Goal: Information Seeking & Learning: Check status

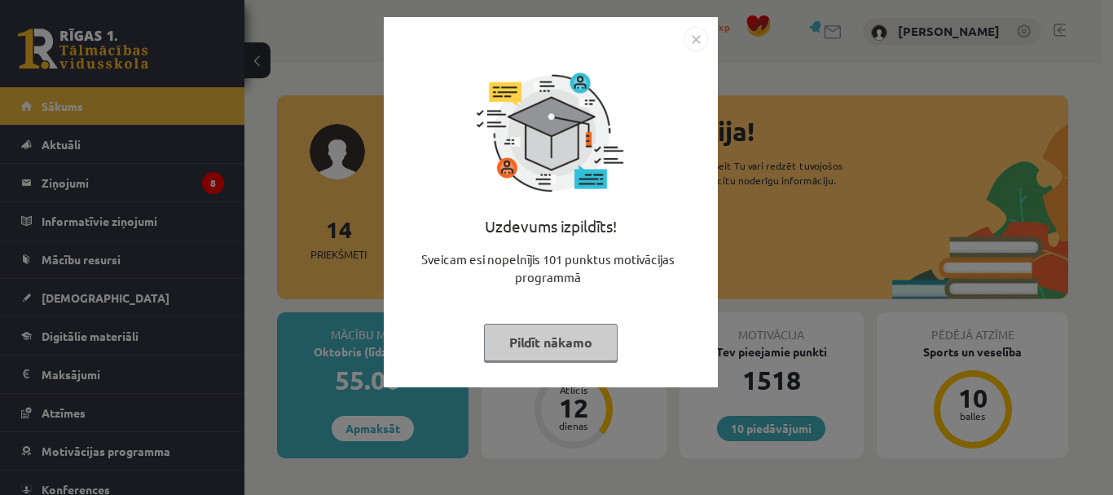
click at [696, 37] on img "Close" at bounding box center [696, 39] width 24 height 24
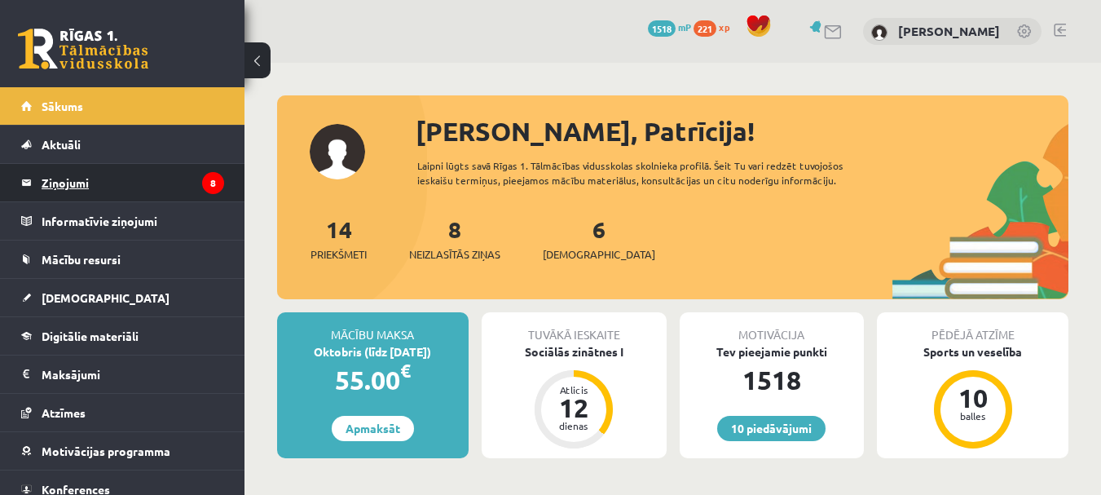
click at [90, 195] on legend "Ziņojumi 8" at bounding box center [133, 182] width 183 height 37
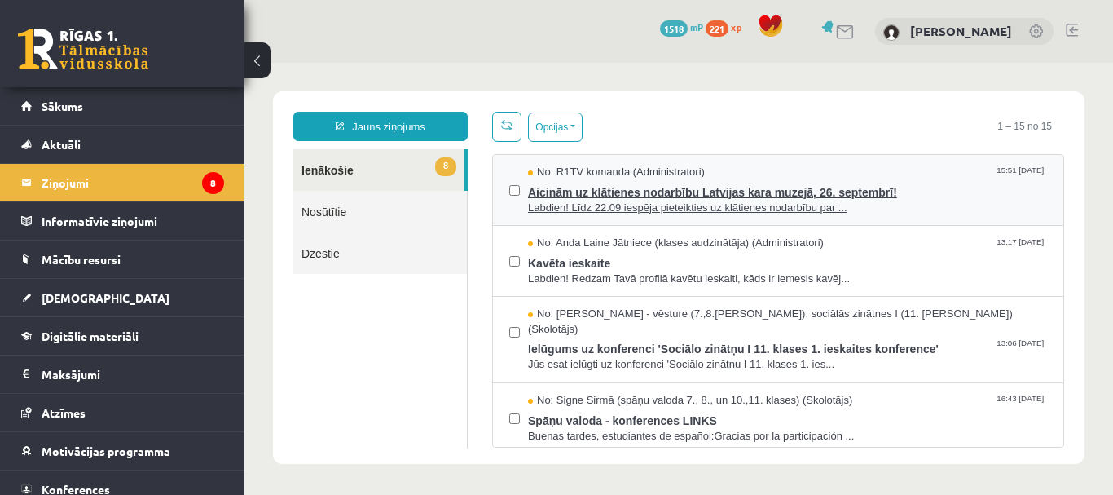
click at [545, 187] on span "Aicinām uz klātienes nodarbību Latvijas kara muzejā, 26. septembrī!" at bounding box center [787, 190] width 519 height 20
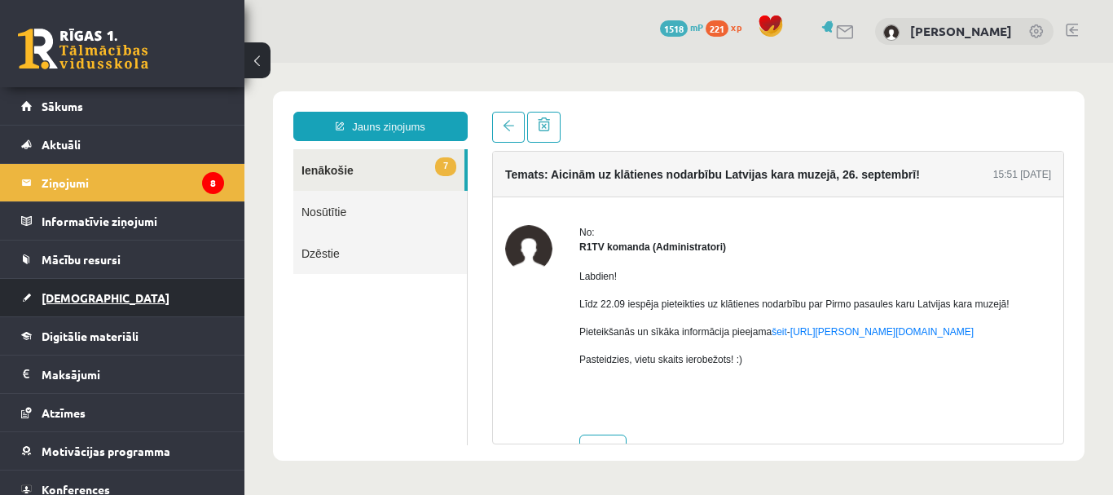
click at [65, 289] on link "[DEMOGRAPHIC_DATA]" at bounding box center [122, 297] width 203 height 37
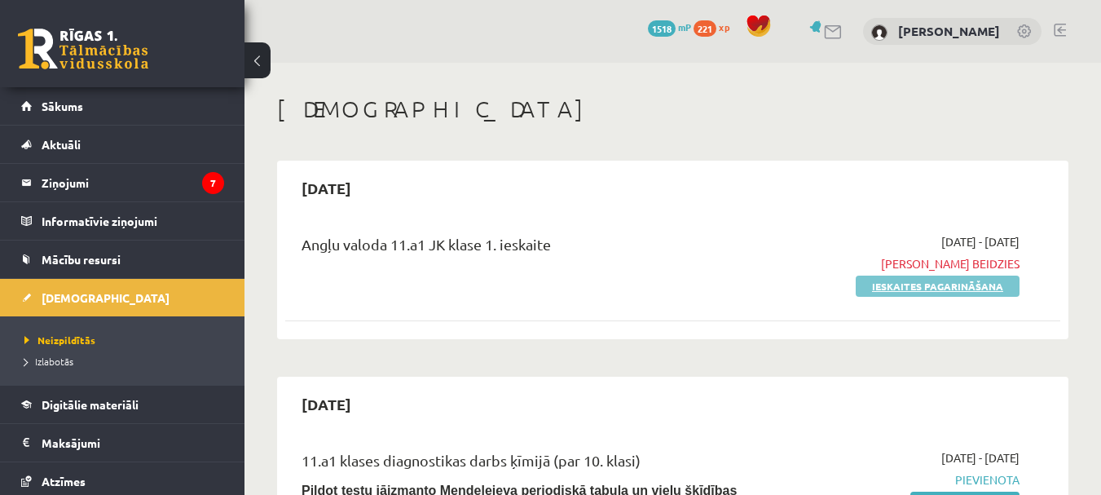
click at [890, 280] on link "Ieskaites pagarināšana" at bounding box center [938, 285] width 164 height 21
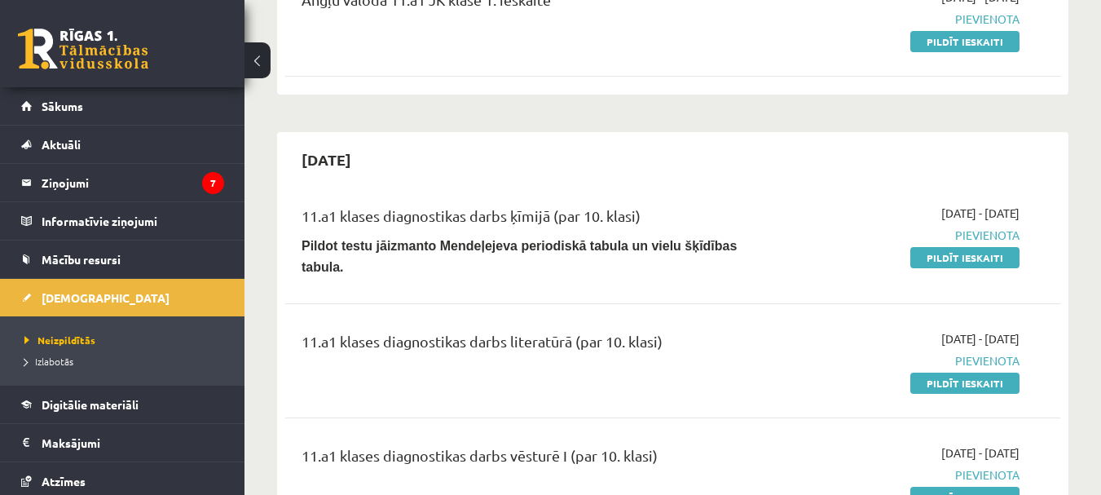
scroll to position [326, 0]
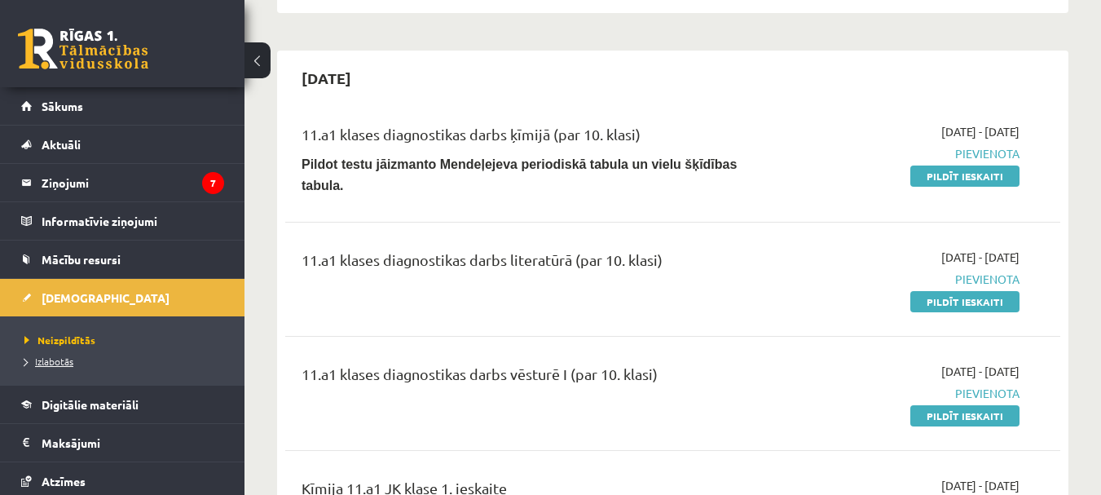
click at [68, 368] on link "Izlabotās" at bounding box center [126, 361] width 204 height 15
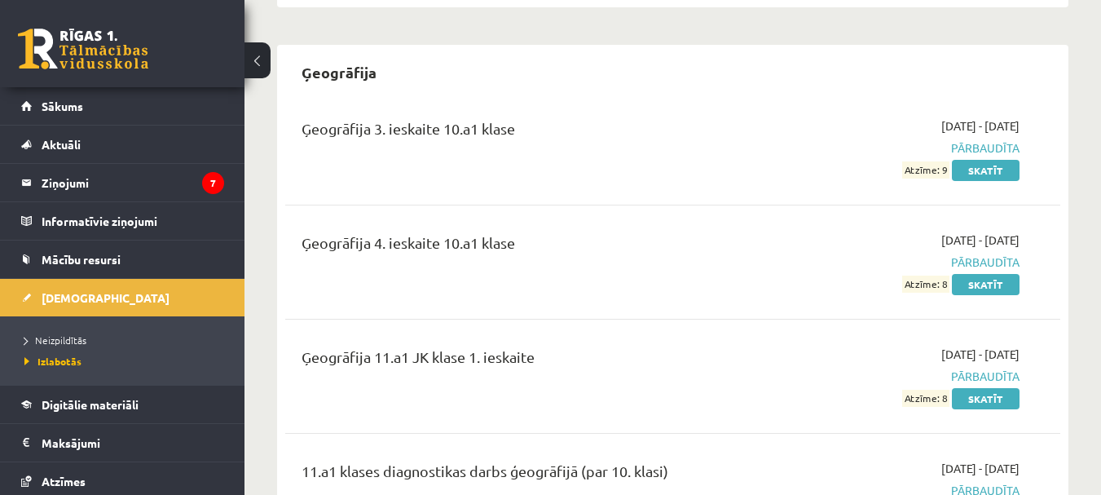
scroll to position [1874, 0]
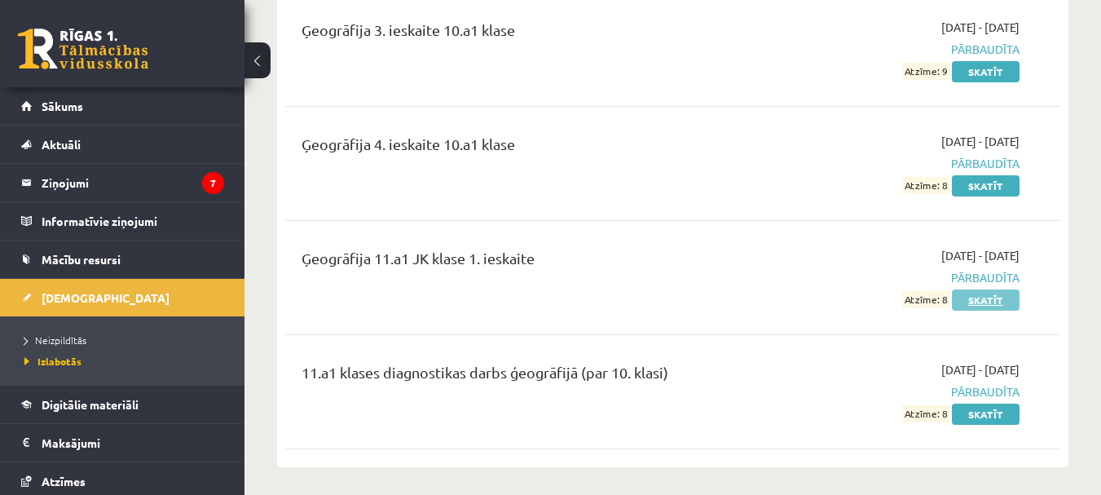
click at [993, 289] on link "Skatīt" at bounding box center [986, 299] width 68 height 21
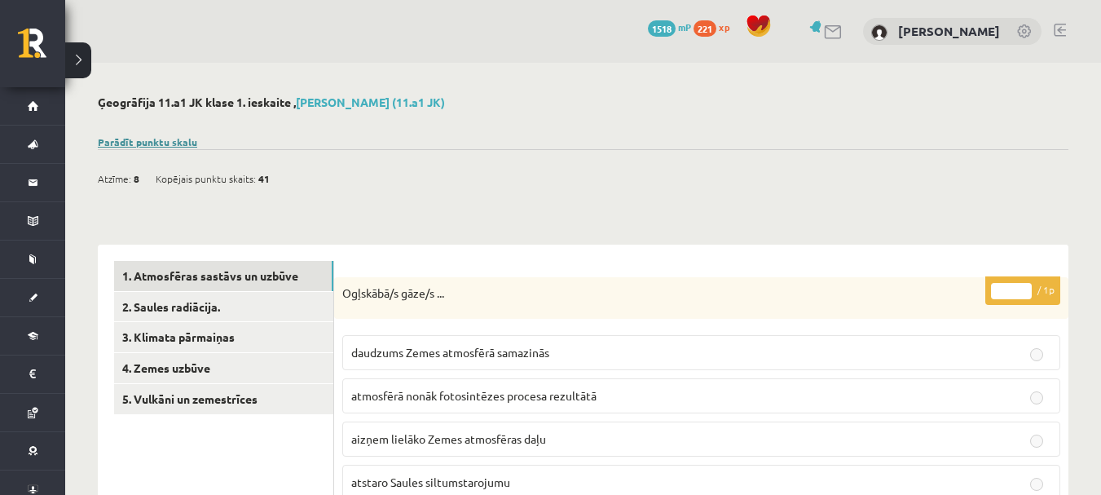
click at [165, 146] on link "Parādīt punktu skalu" at bounding box center [147, 141] width 99 height 13
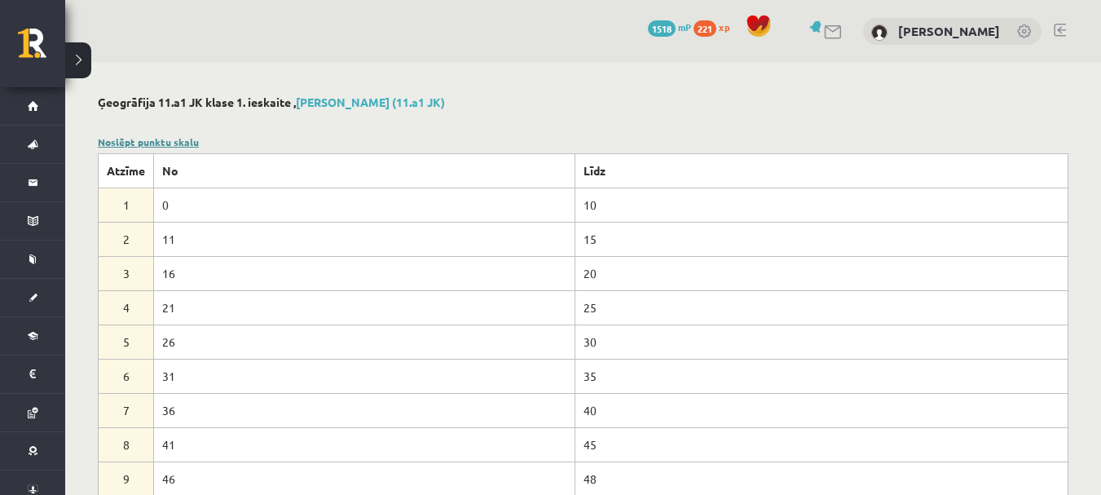
click at [147, 137] on link "Noslēpt punktu skalu" at bounding box center [148, 141] width 101 height 13
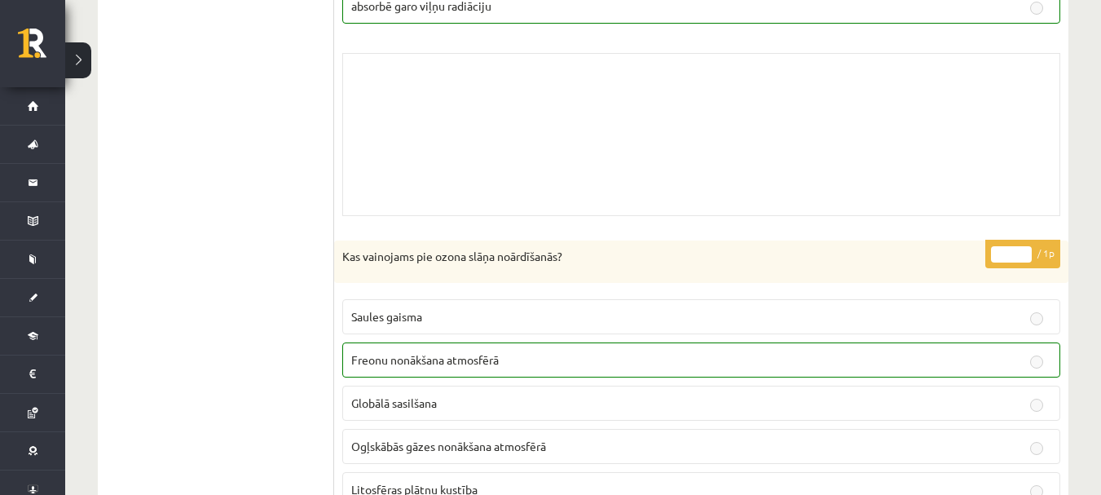
scroll to position [30, 0]
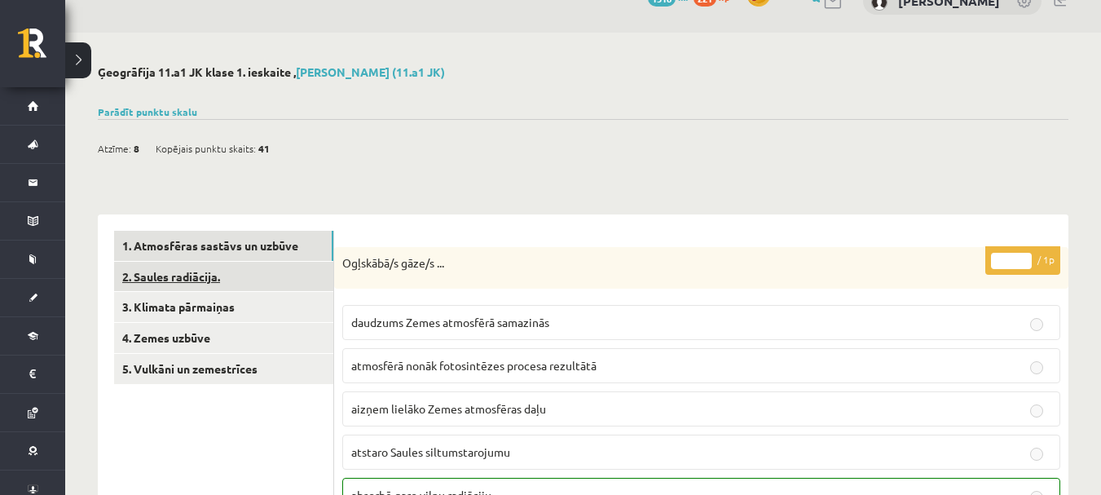
click at [220, 284] on link "2. Saules radiācija." at bounding box center [223, 277] width 219 height 30
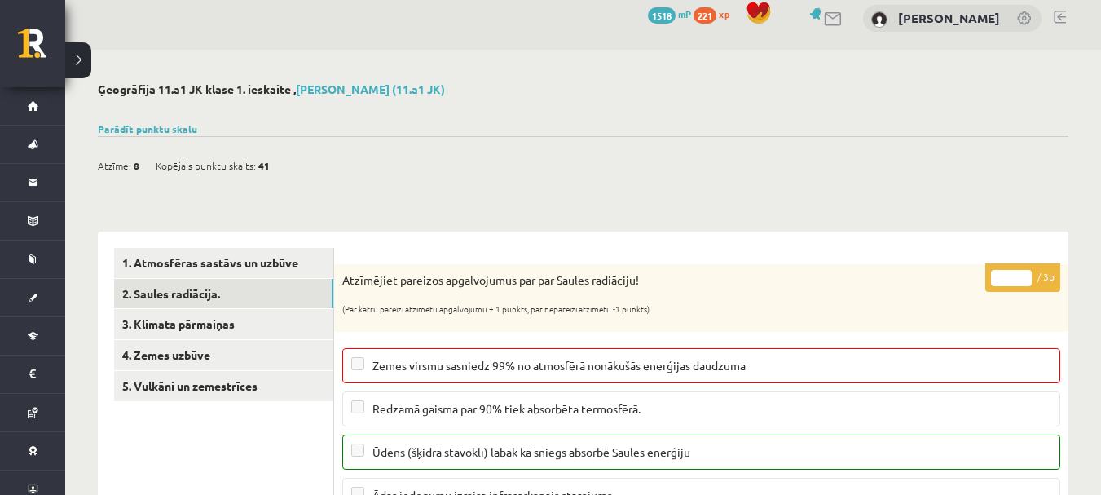
scroll to position [8, 0]
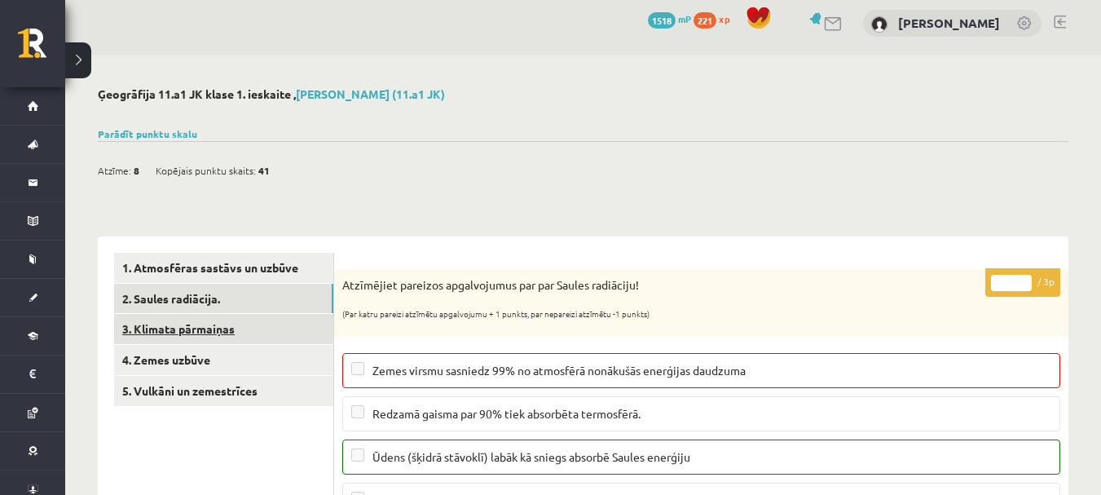
click at [156, 327] on link "3. Klimata pārmaiņas" at bounding box center [223, 329] width 219 height 30
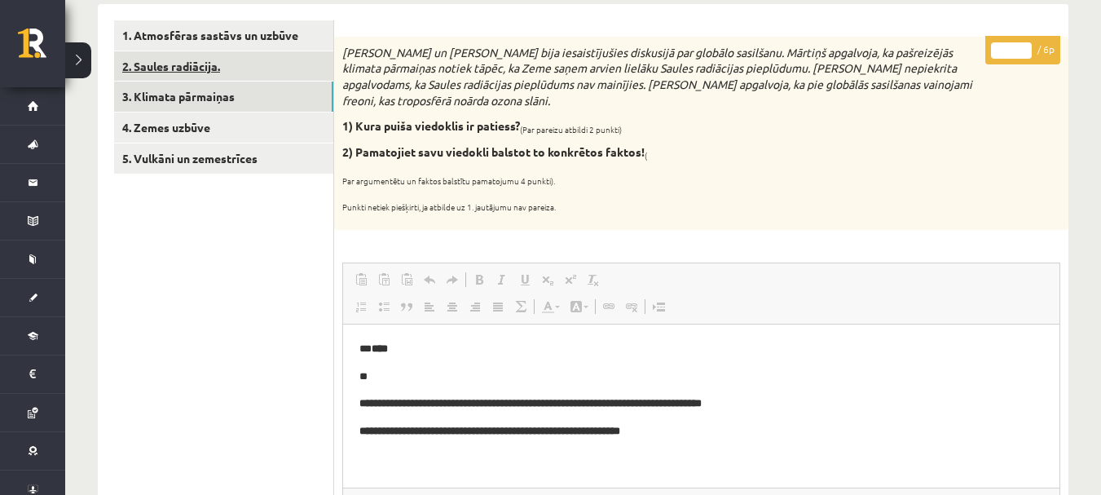
scroll to position [0, 0]
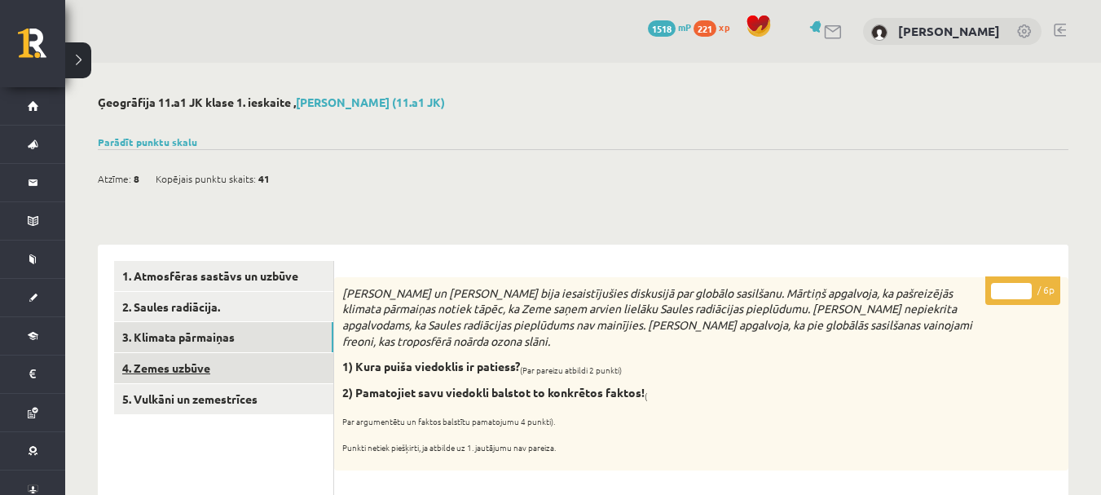
click at [162, 380] on link "4. Zemes uzbūve" at bounding box center [223, 368] width 219 height 30
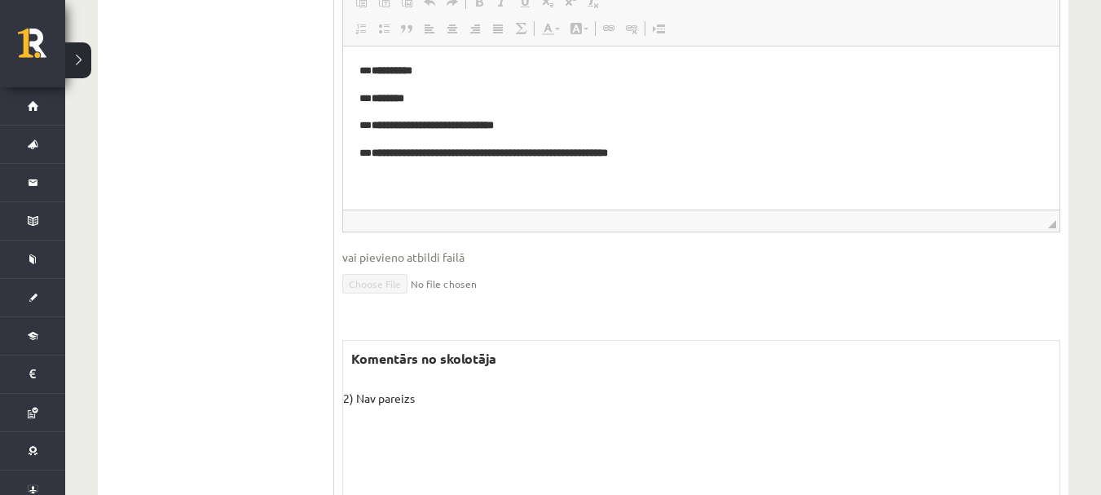
scroll to position [160, 0]
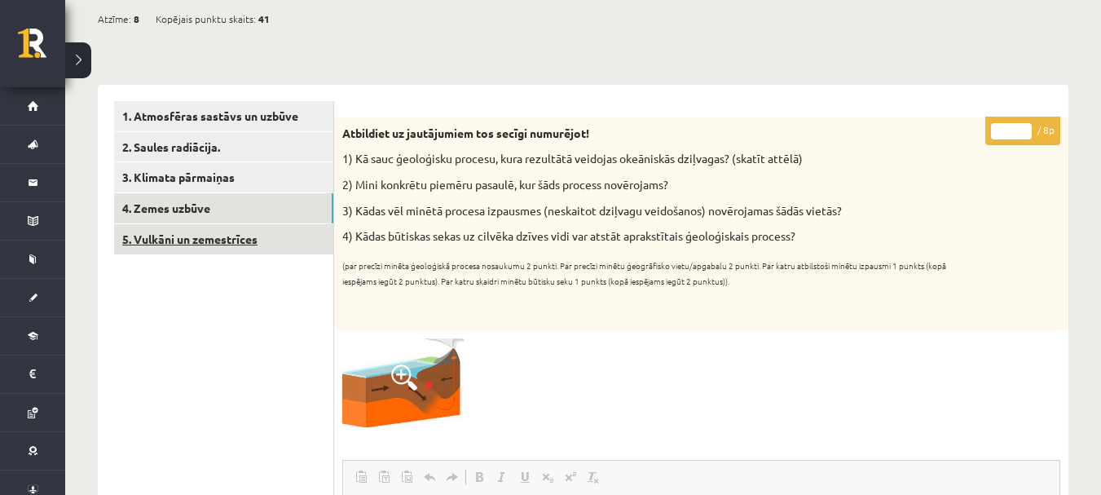
click at [205, 226] on link "5. Vulkāni un zemestrīces" at bounding box center [223, 239] width 219 height 30
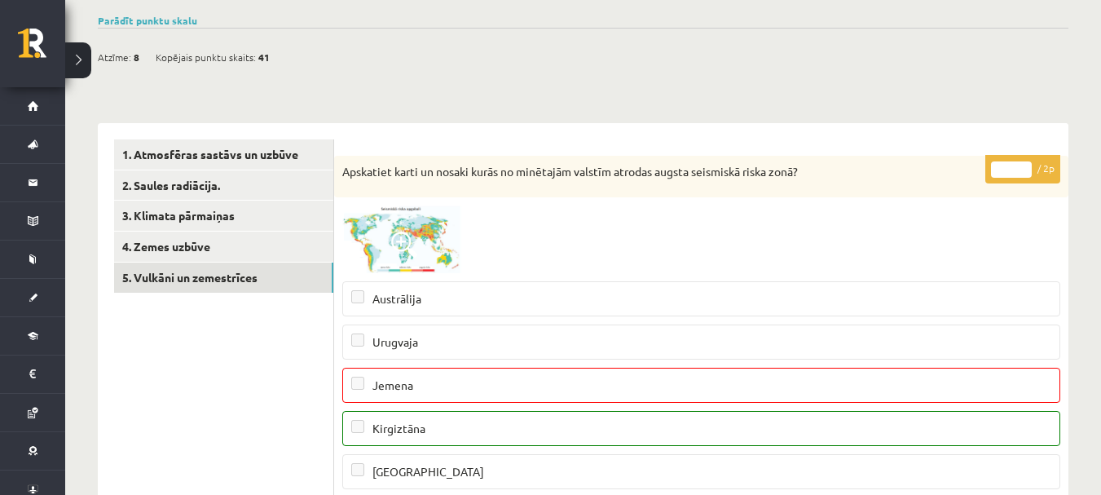
scroll to position [0, 0]
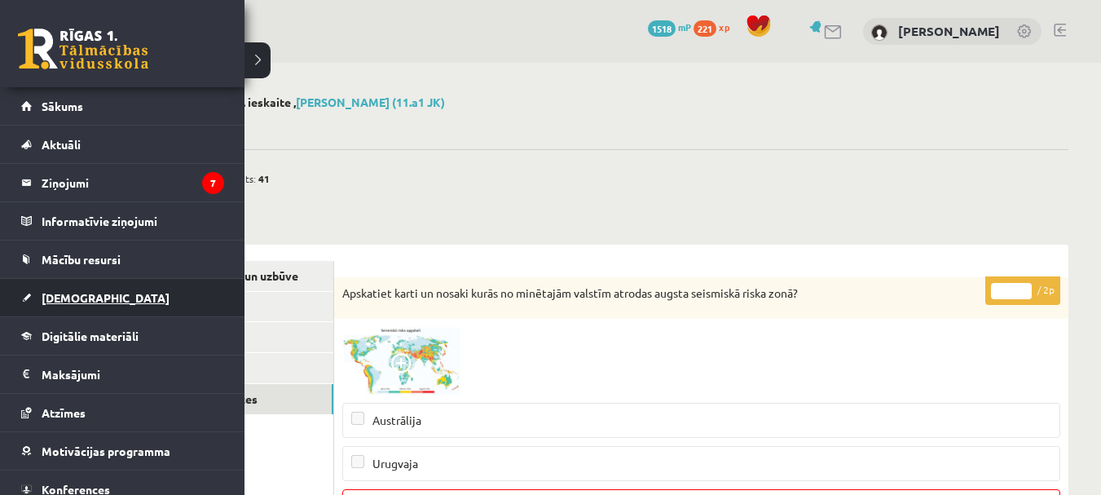
click at [84, 298] on span "[DEMOGRAPHIC_DATA]" at bounding box center [106, 297] width 128 height 15
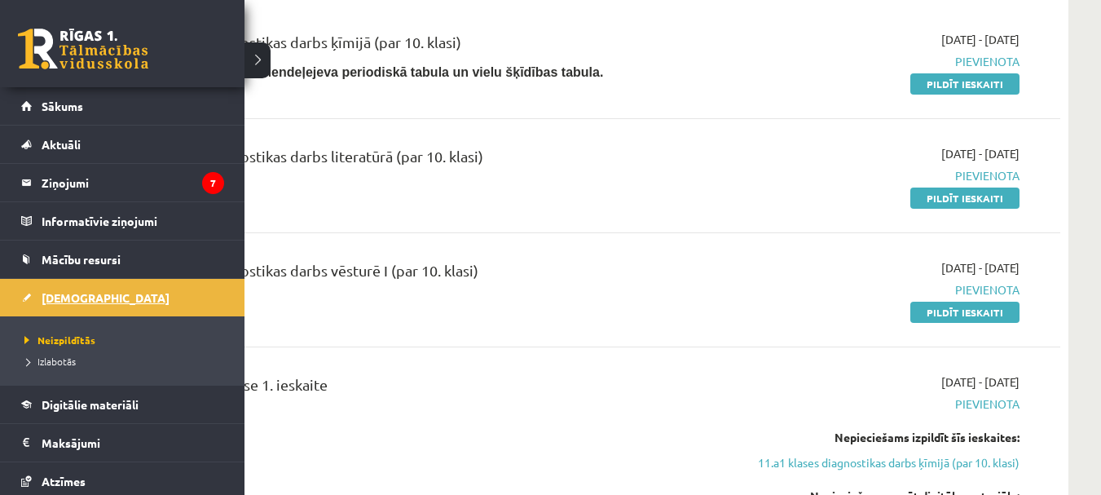
scroll to position [733, 0]
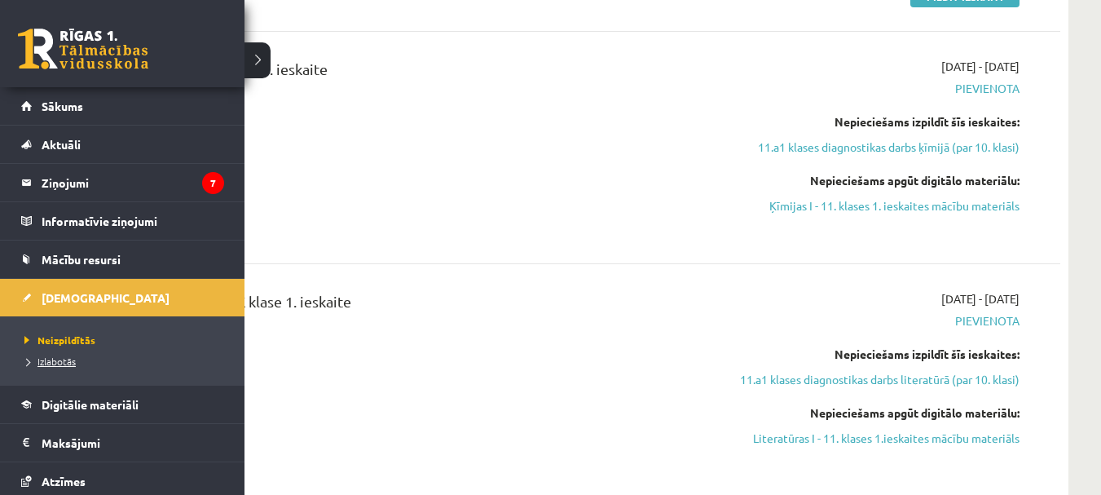
click at [26, 363] on span "Izlabotās" at bounding box center [47, 361] width 55 height 13
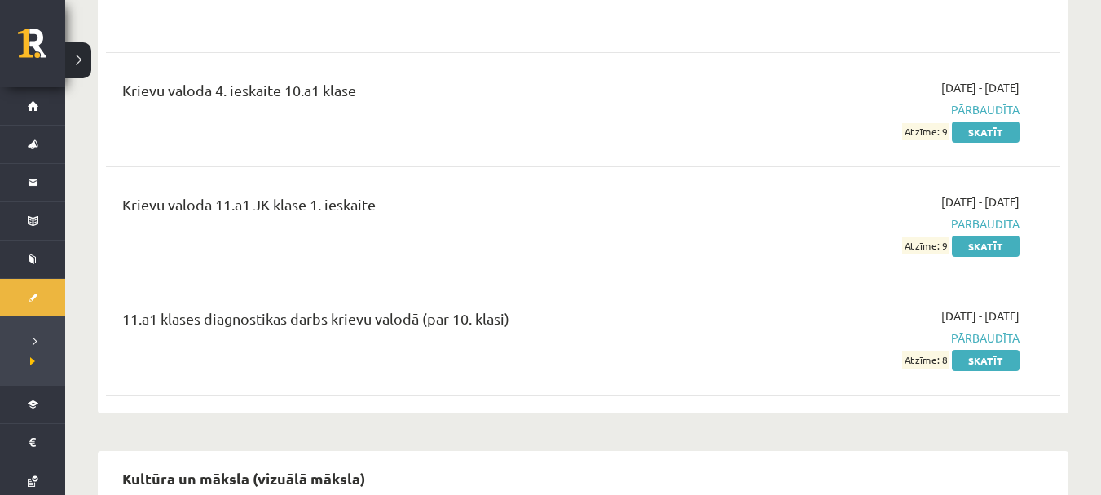
scroll to position [2689, 0]
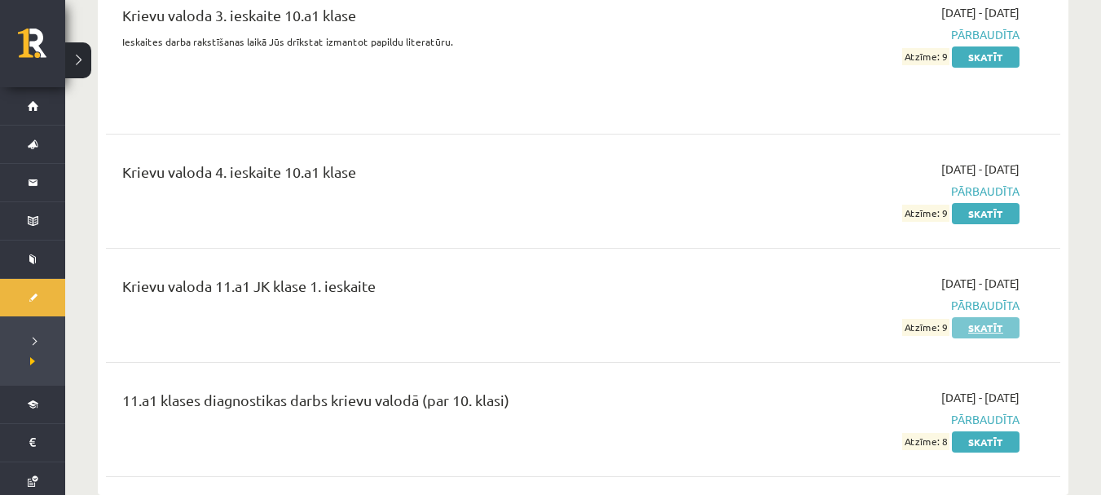
click at [968, 317] on link "Skatīt" at bounding box center [986, 327] width 68 height 21
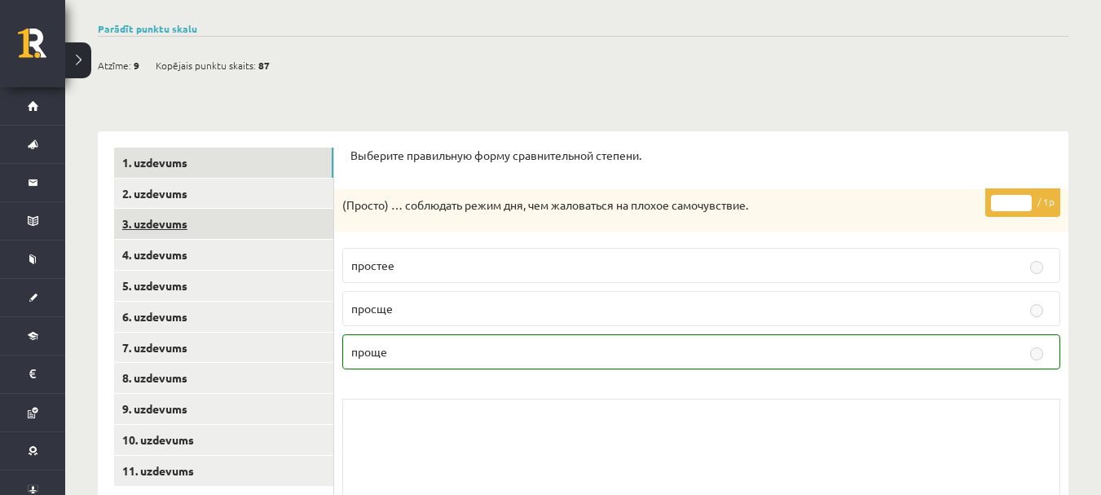
scroll to position [112, 0]
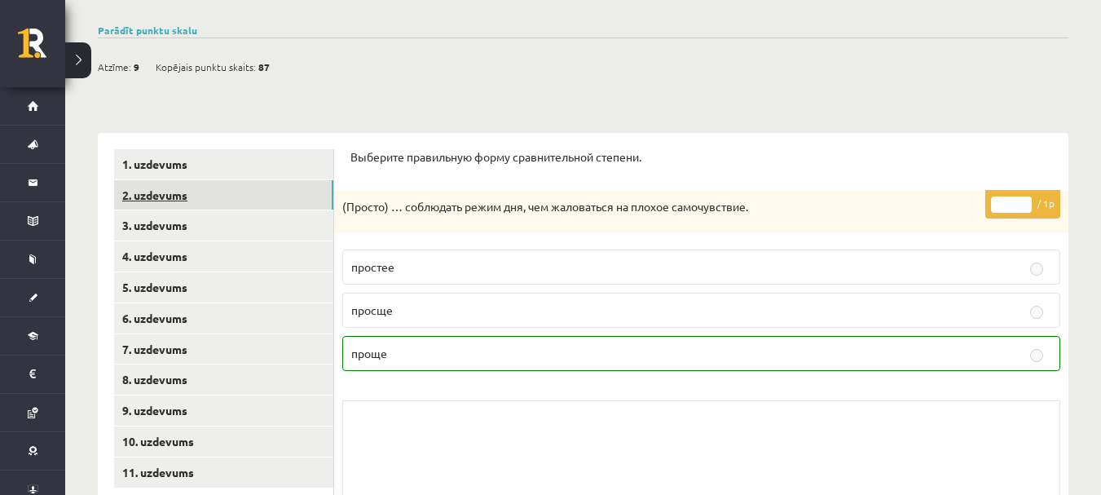
click at [195, 188] on link "2. uzdevums" at bounding box center [223, 195] width 219 height 30
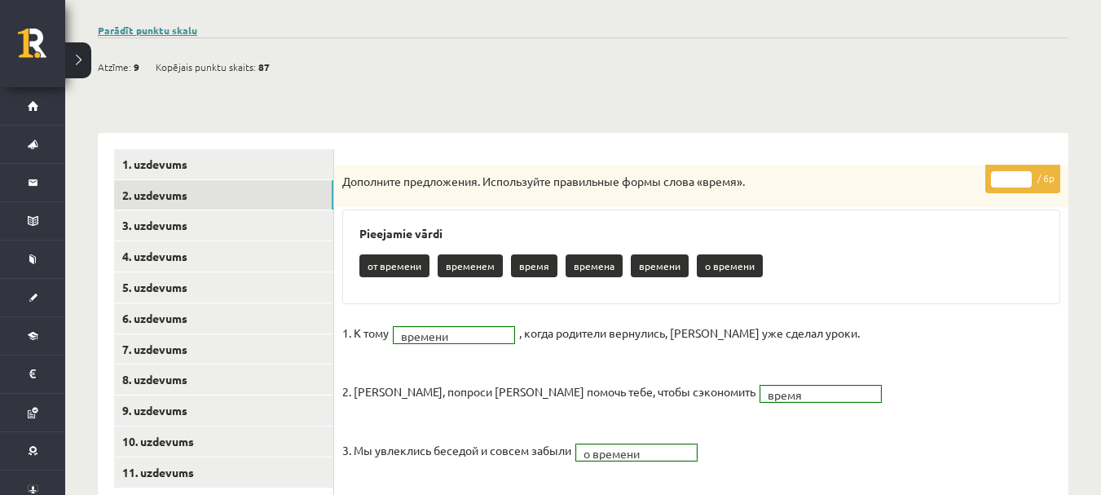
click at [172, 31] on link "Parādīt punktu skalu" at bounding box center [147, 30] width 99 height 13
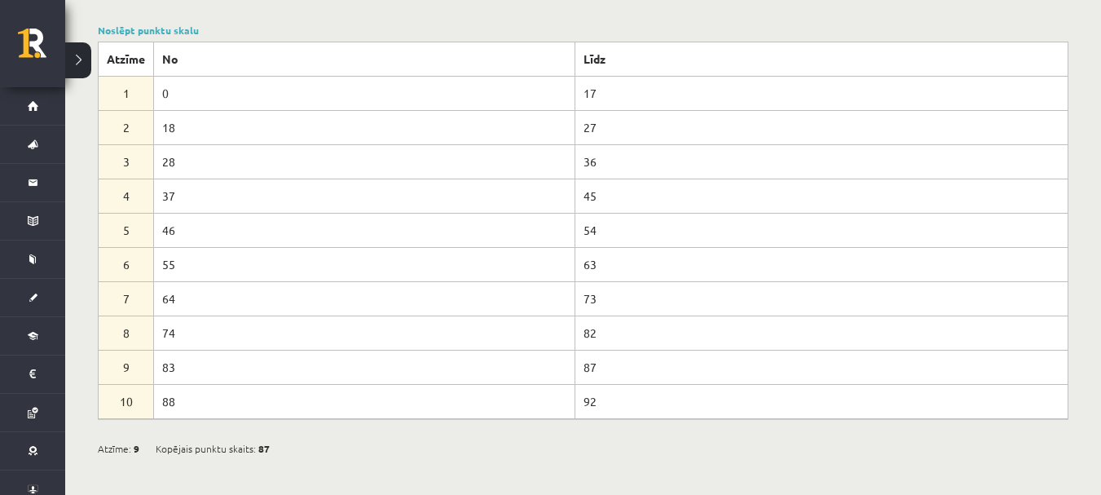
scroll to position [30, 0]
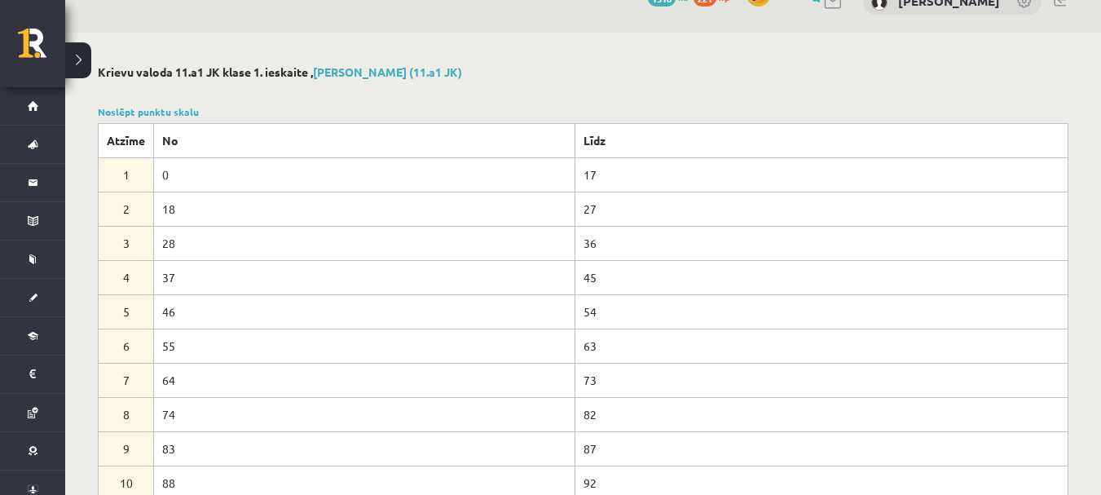
click at [139, 120] on div "Noslēpt punktu skalu Atzīme No Līdz 1 0 17 2 18 27 3 28 36 4 37 45 5 46 54 6 55…" at bounding box center [583, 302] width 971 height 396
click at [148, 110] on link "Noslēpt punktu skalu" at bounding box center [148, 111] width 101 height 13
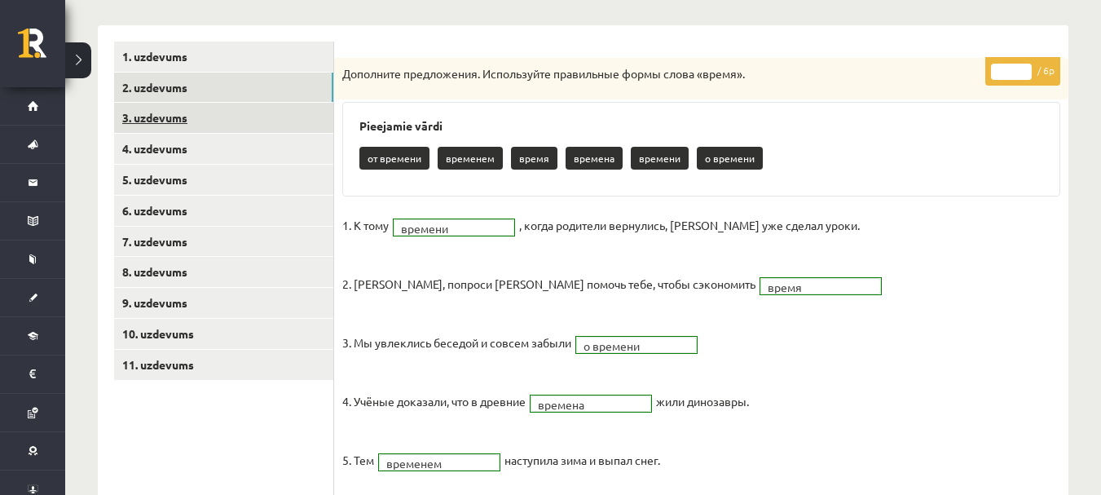
scroll to position [183, 0]
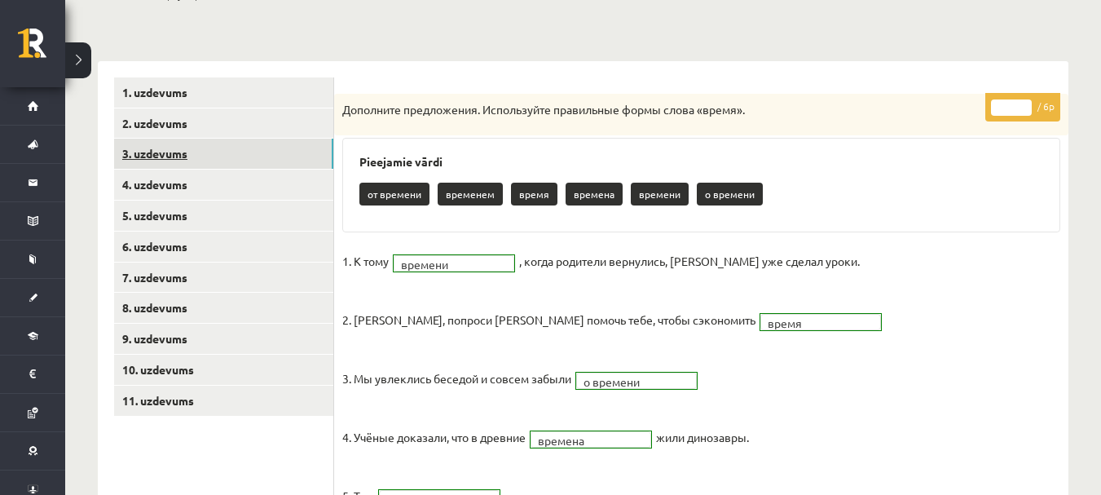
click at [194, 152] on link "3. uzdevums" at bounding box center [223, 154] width 219 height 30
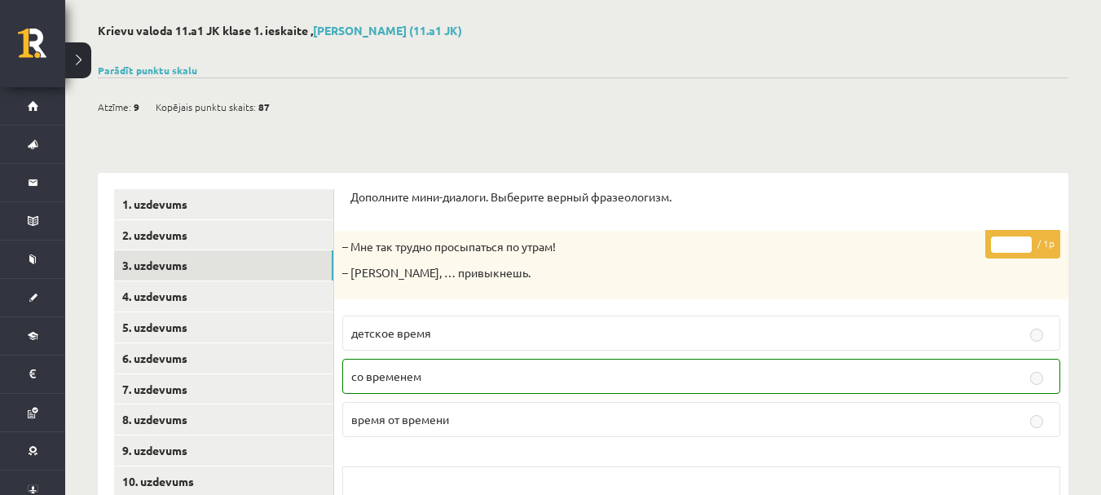
scroll to position [0, 0]
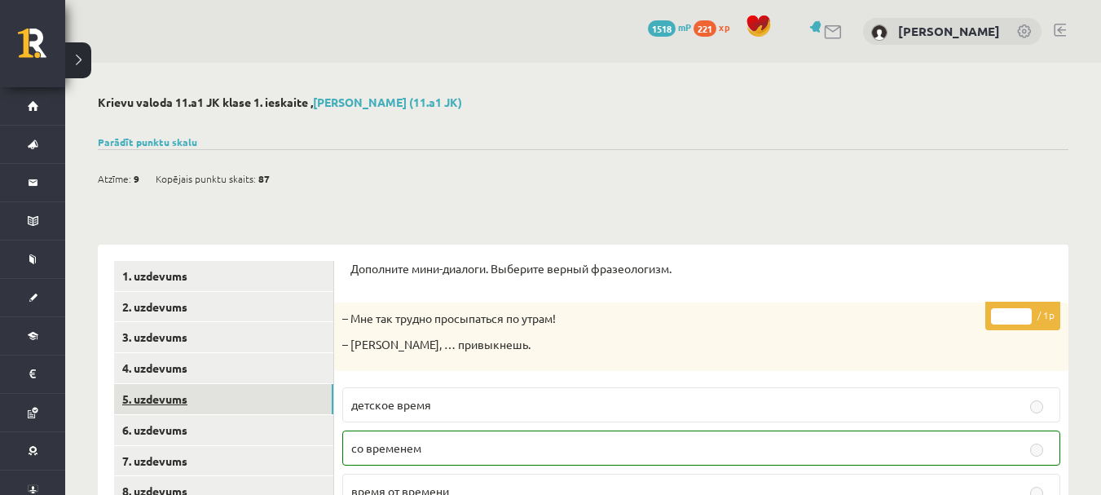
click at [158, 384] on link "5. uzdevums" at bounding box center [223, 399] width 219 height 30
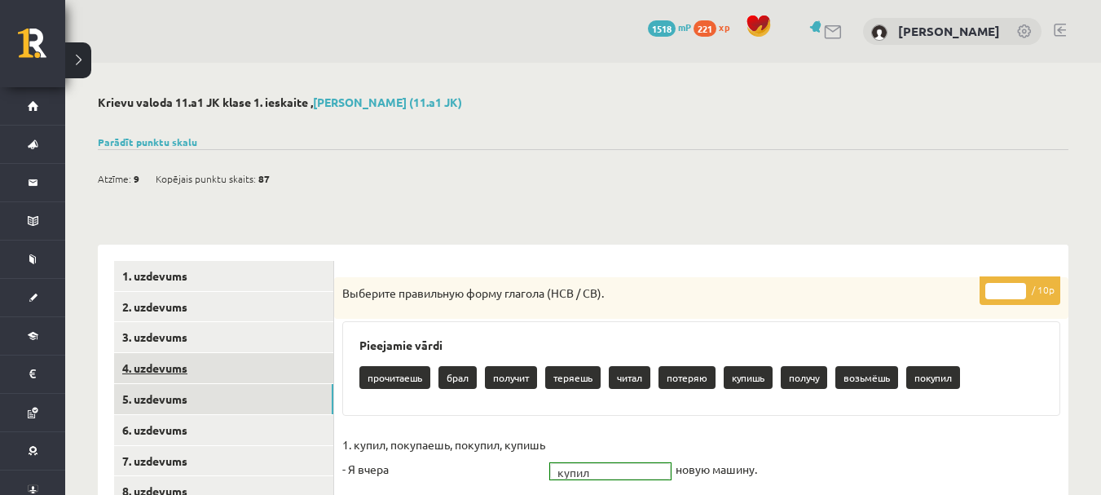
click at [169, 365] on link "4. uzdevums" at bounding box center [223, 368] width 219 height 30
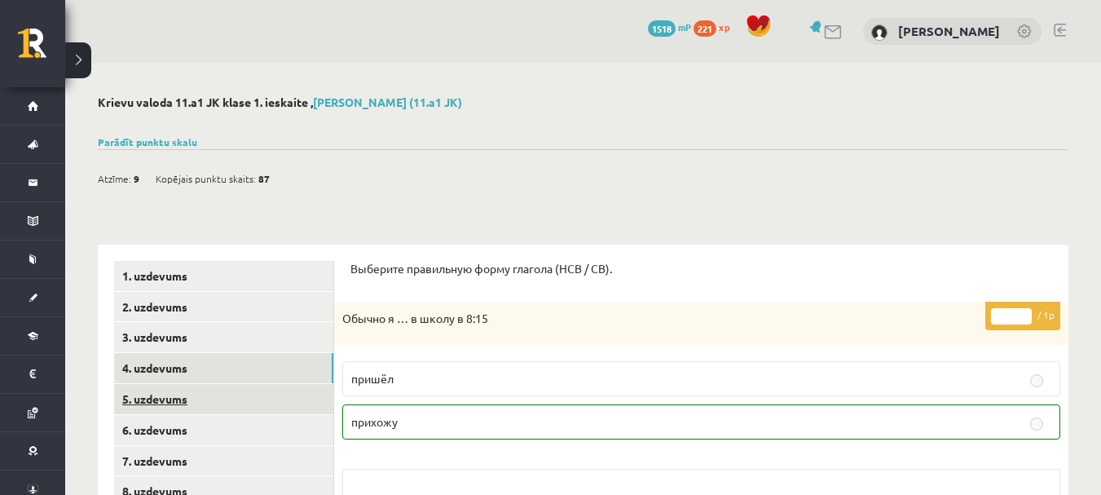
click at [153, 407] on link "5. uzdevums" at bounding box center [223, 399] width 219 height 30
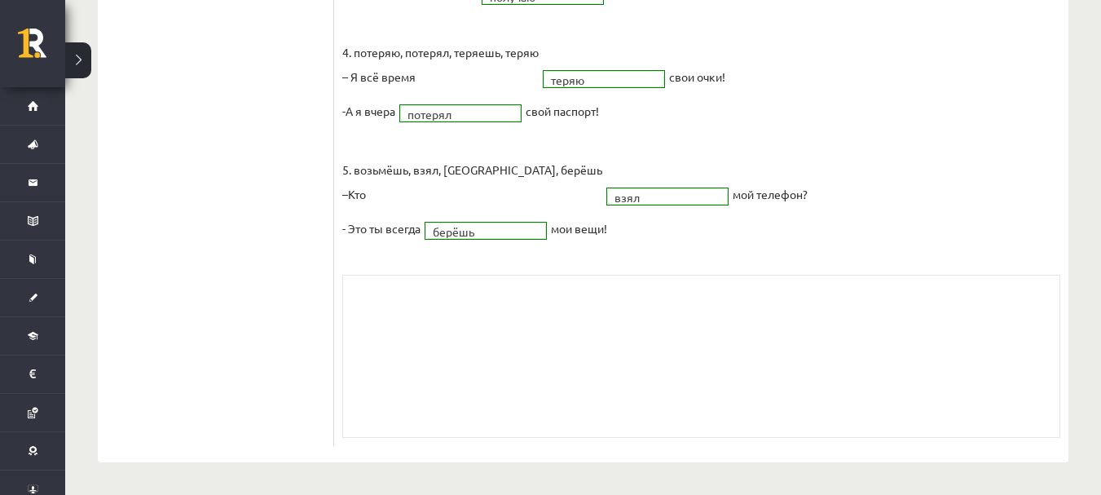
scroll to position [255, 0]
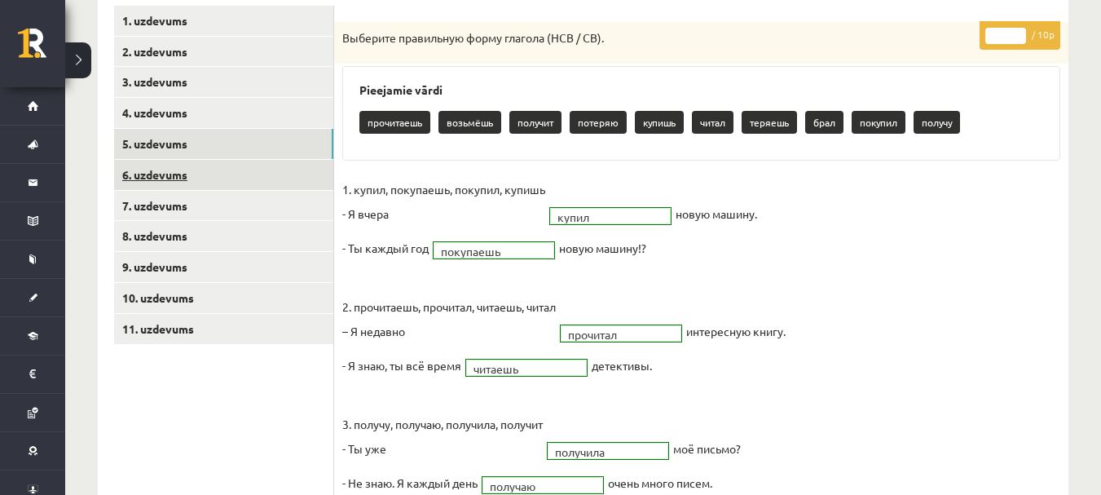
click at [182, 174] on link "6. uzdevums" at bounding box center [223, 175] width 219 height 30
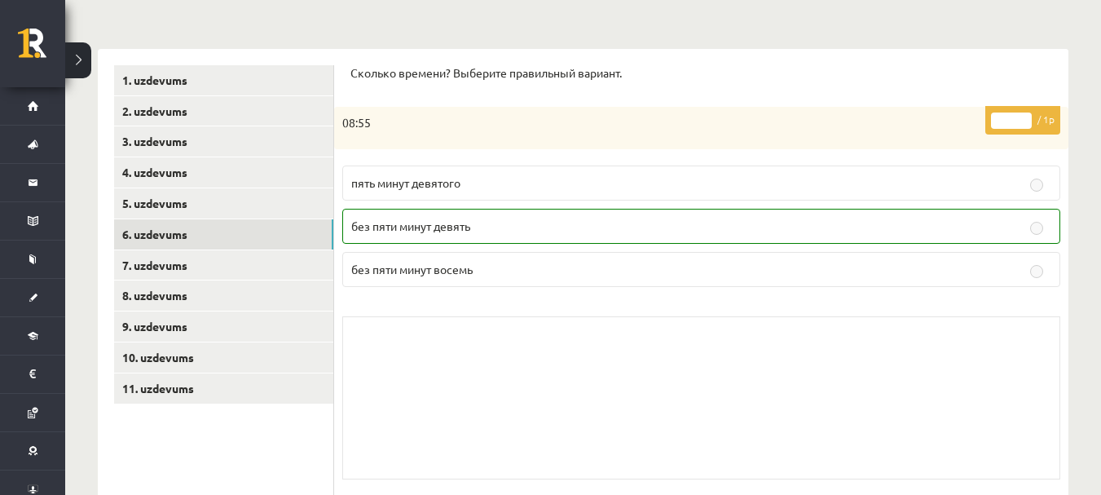
scroll to position [193, 0]
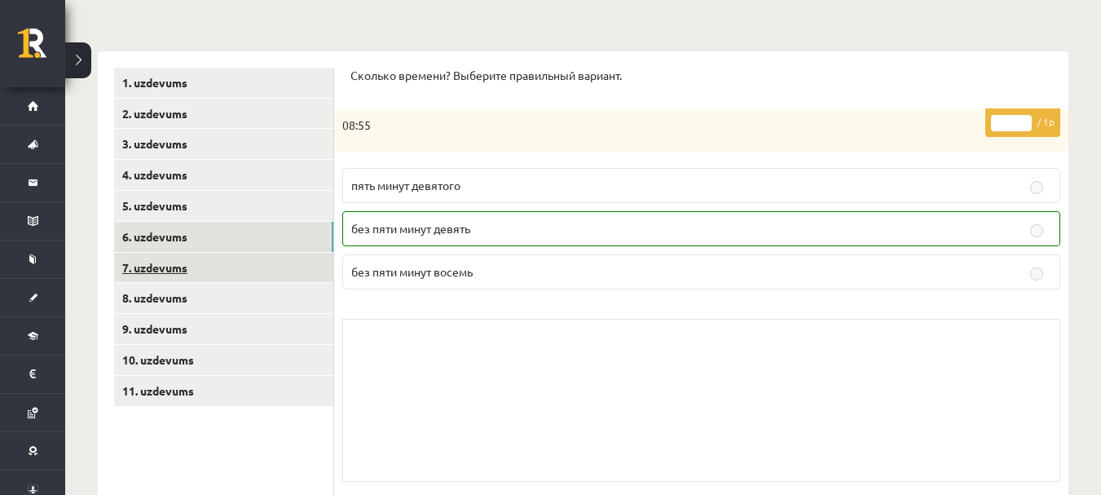
click at [126, 263] on link "7. uzdevums" at bounding box center [223, 268] width 219 height 30
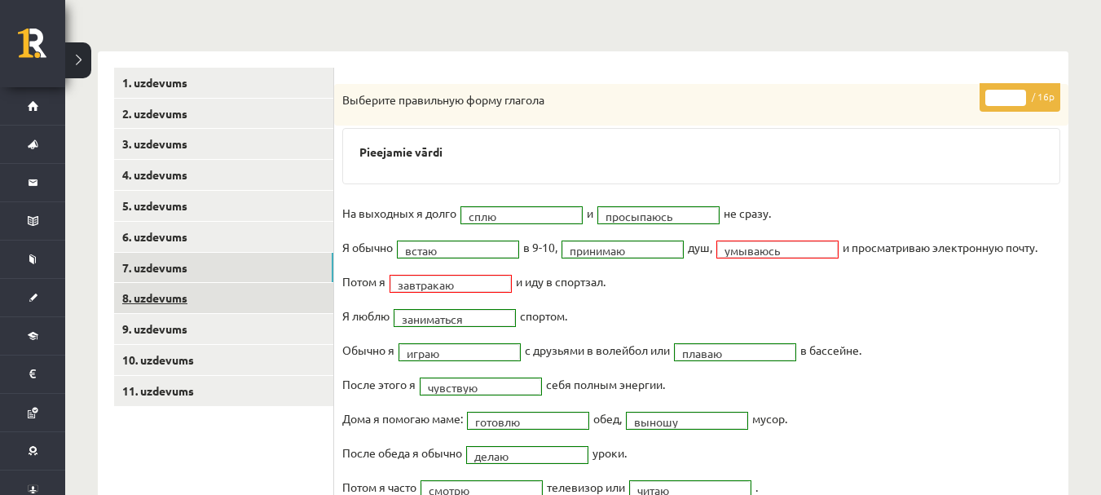
click at [187, 303] on link "8. uzdevums" at bounding box center [223, 298] width 219 height 30
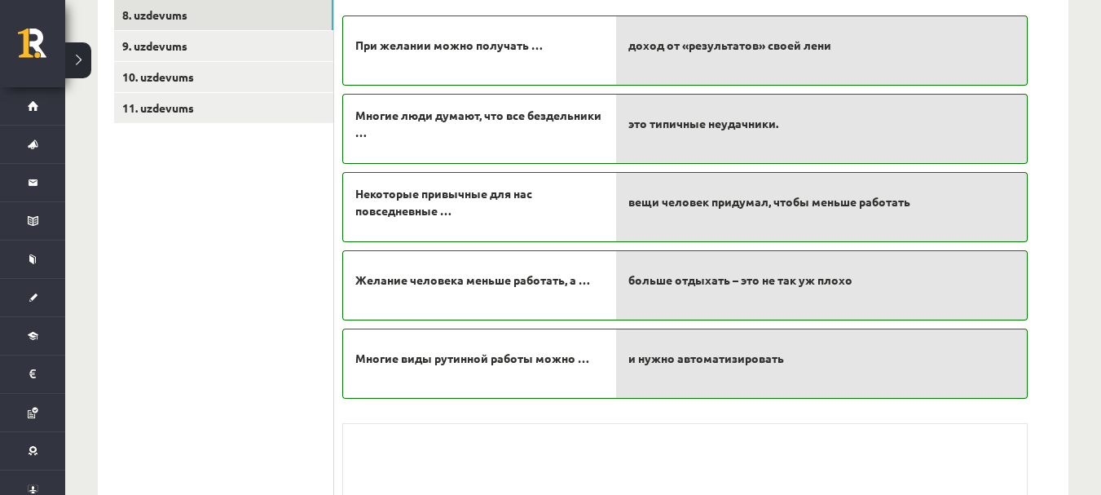
scroll to position [298, 0]
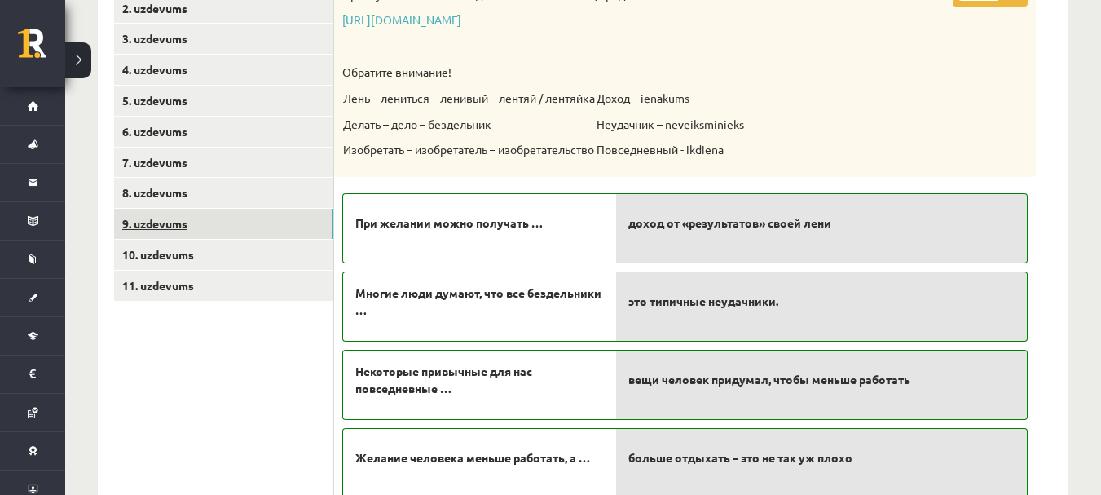
click at [157, 218] on link "9. uzdevums" at bounding box center [223, 224] width 219 height 30
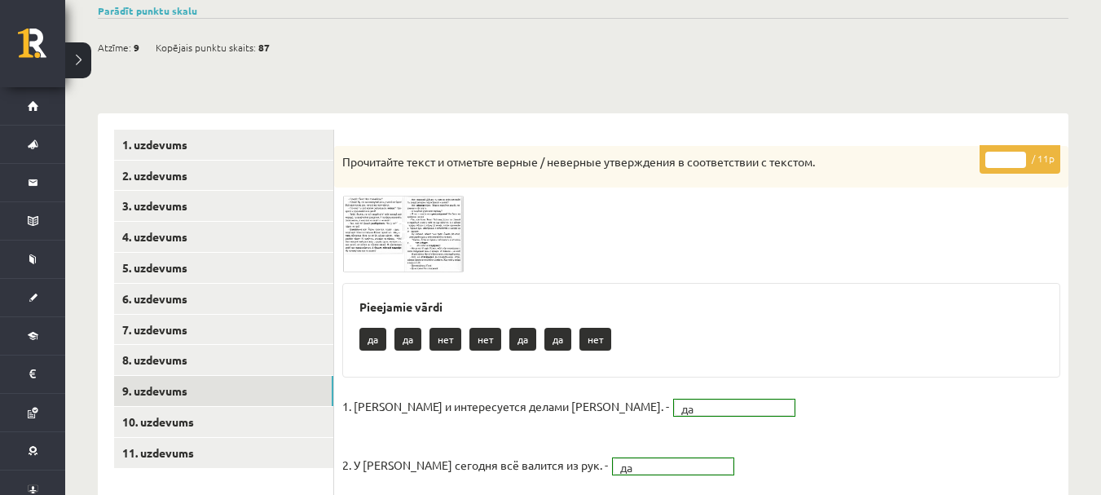
scroll to position [105, 0]
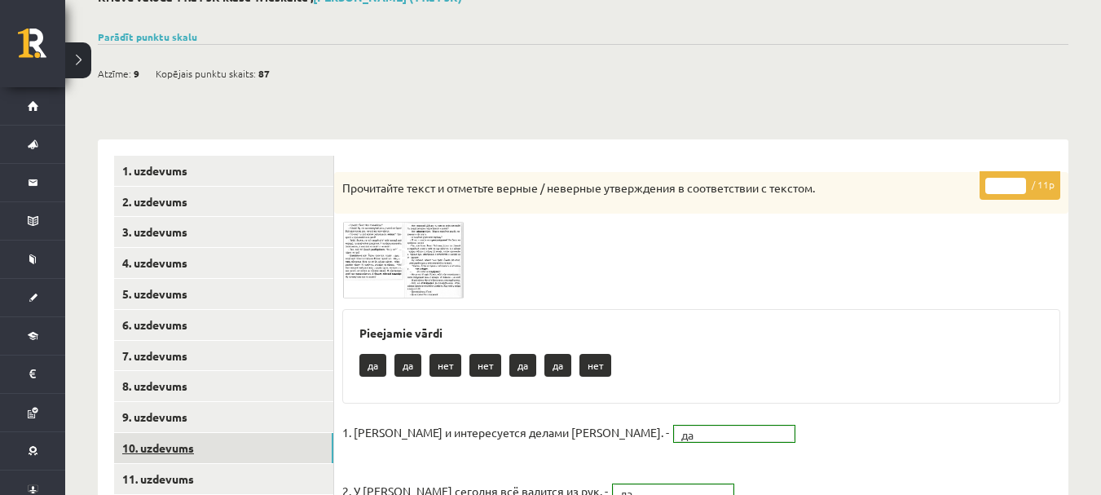
click at [160, 441] on link "10. uzdevums" at bounding box center [223, 448] width 219 height 30
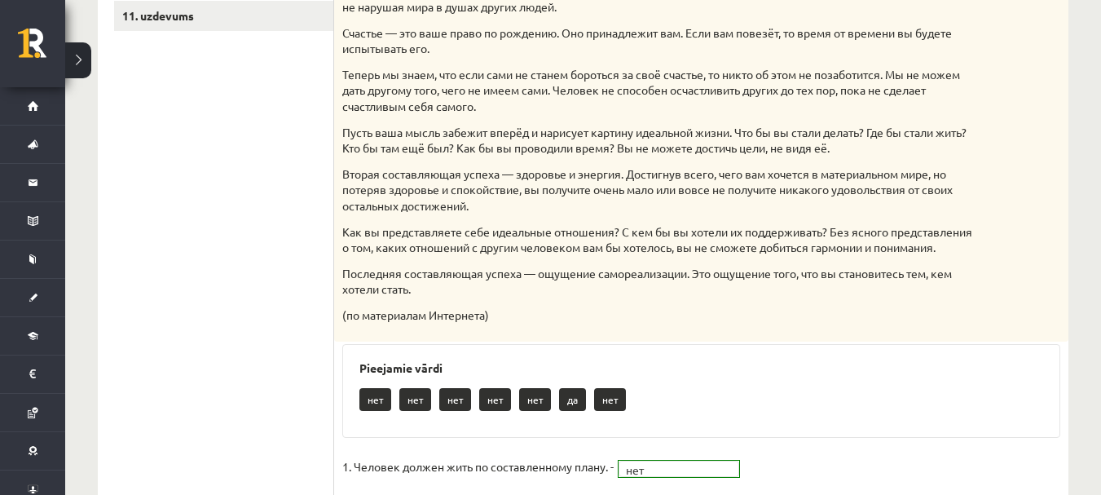
scroll to position [161, 0]
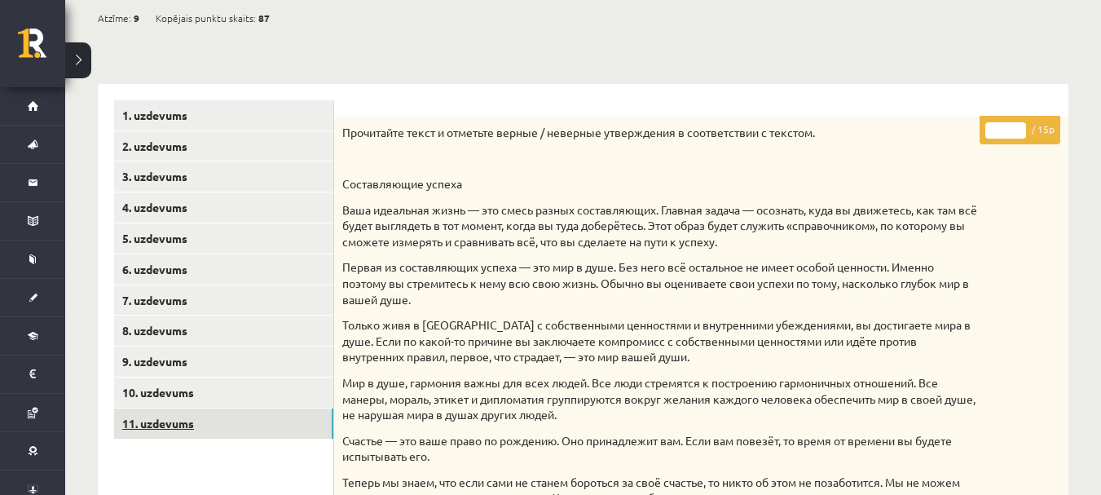
click at [166, 421] on link "11. uzdevums" at bounding box center [223, 423] width 219 height 30
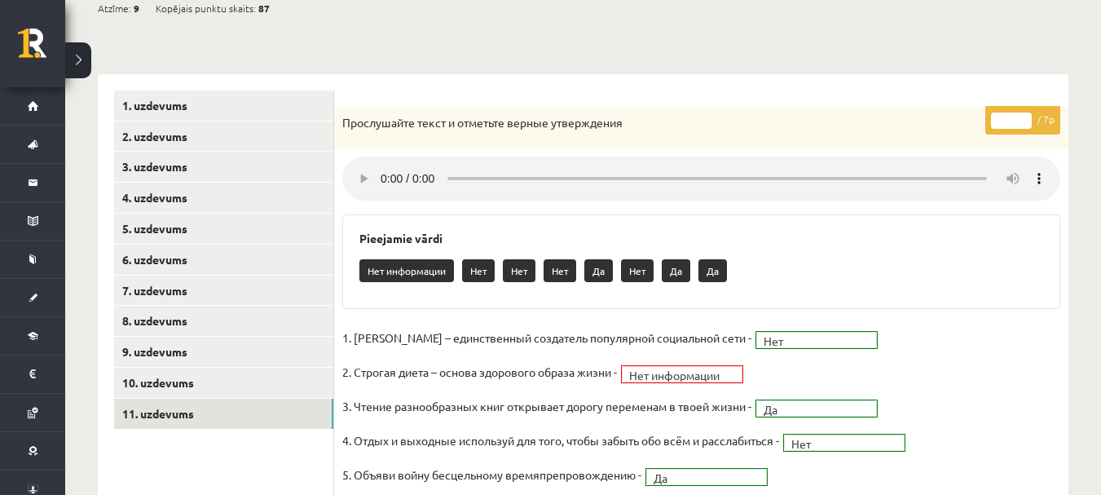
scroll to position [0, 0]
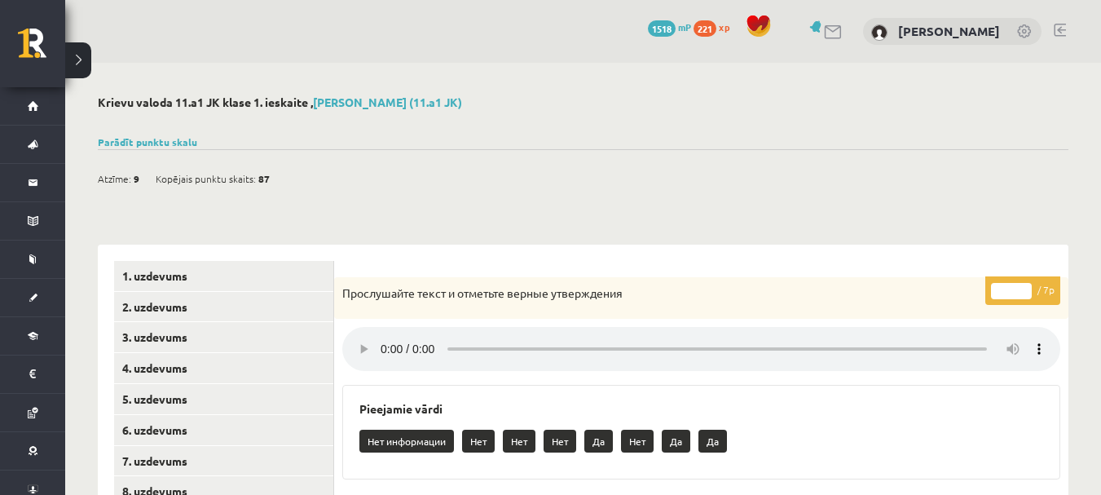
click at [181, 157] on div "Atzīme: 9 Kopējais punktu skaits: 87" at bounding box center [583, 170] width 971 height 42
click at [187, 135] on link "Parādīt punktu skalu" at bounding box center [147, 141] width 99 height 13
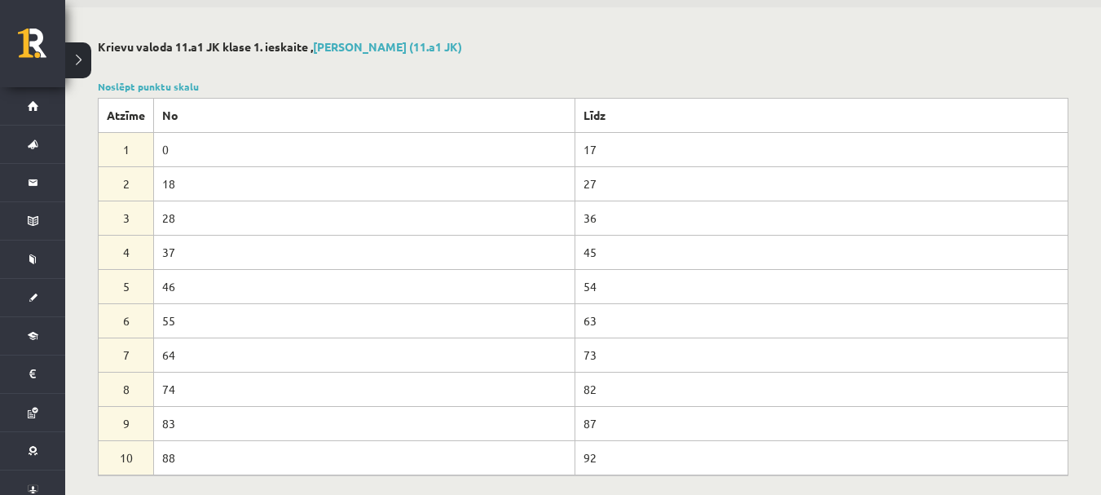
scroll to position [81, 0]
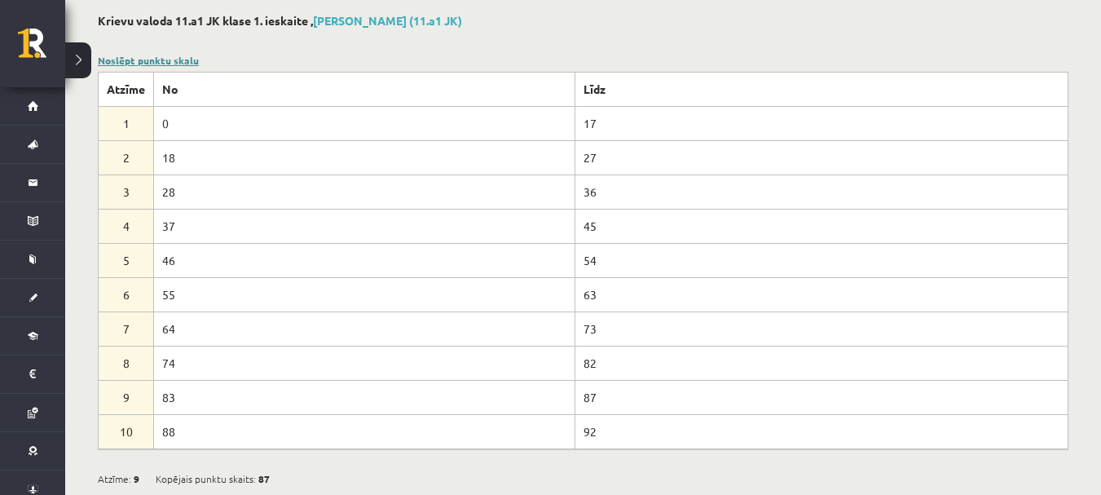
click at [180, 60] on link "Noslēpt punktu skalu" at bounding box center [148, 60] width 101 height 13
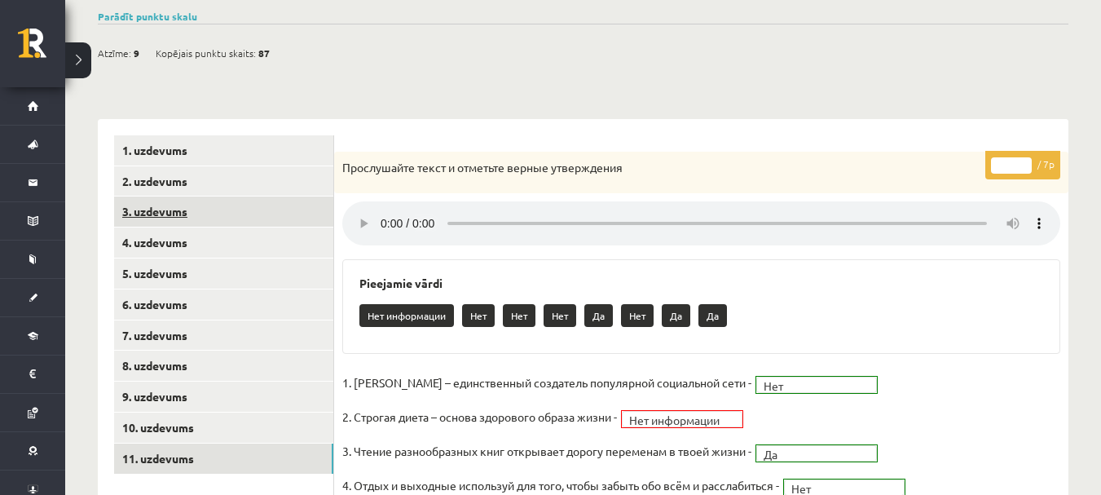
scroll to position [163, 0]
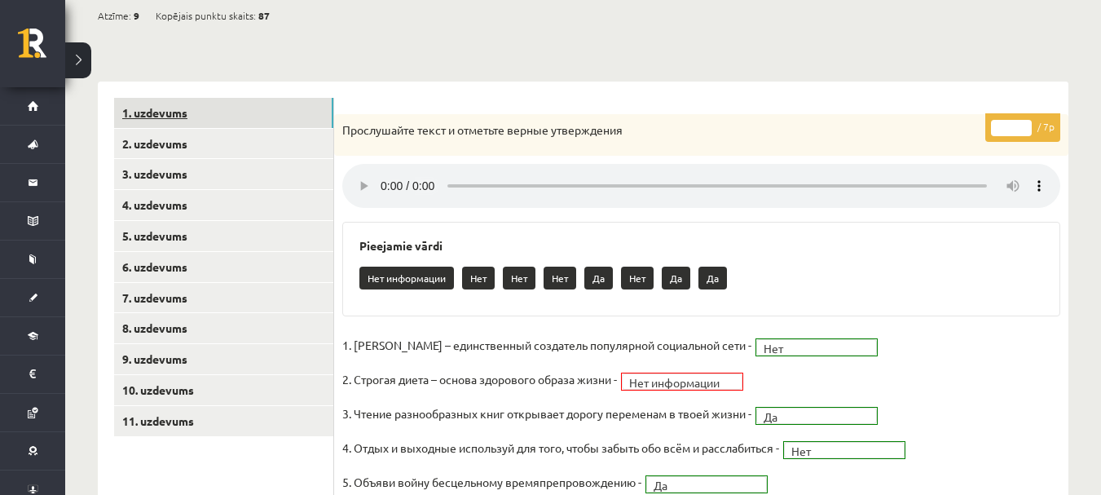
click at [138, 108] on link "1. uzdevums" at bounding box center [223, 113] width 219 height 30
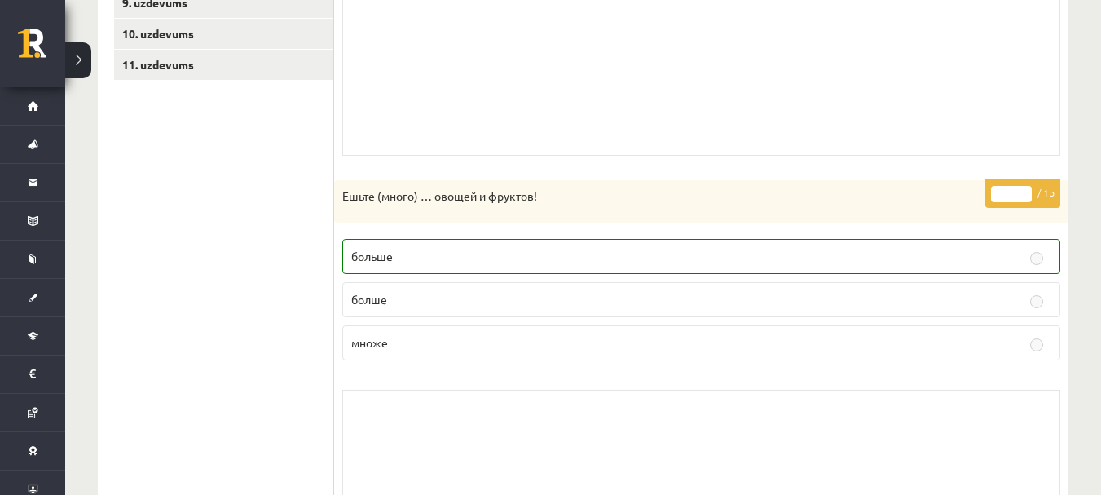
scroll to position [112, 0]
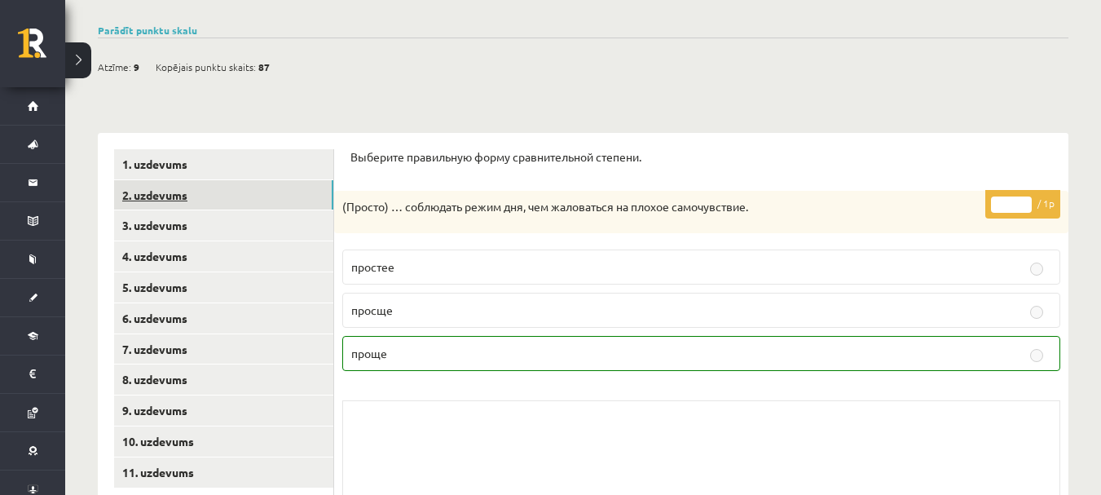
click at [196, 197] on link "2. uzdevums" at bounding box center [223, 195] width 219 height 30
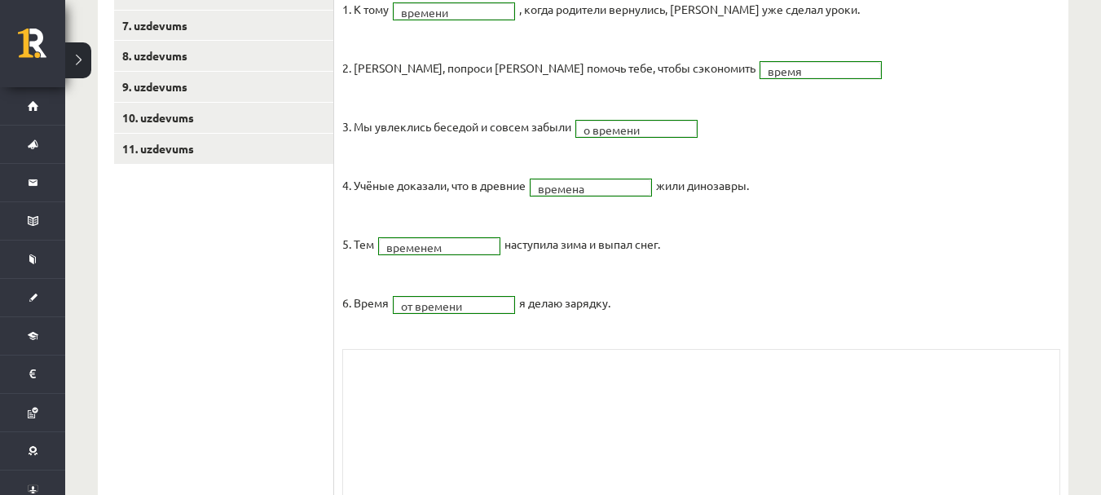
scroll to position [438, 0]
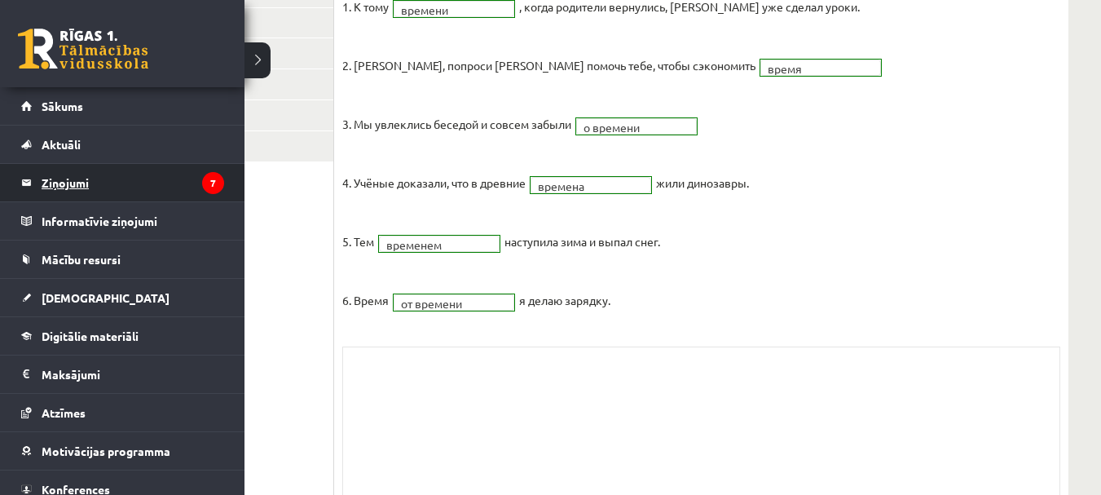
click at [51, 182] on legend "Ziņojumi 7" at bounding box center [133, 182] width 183 height 37
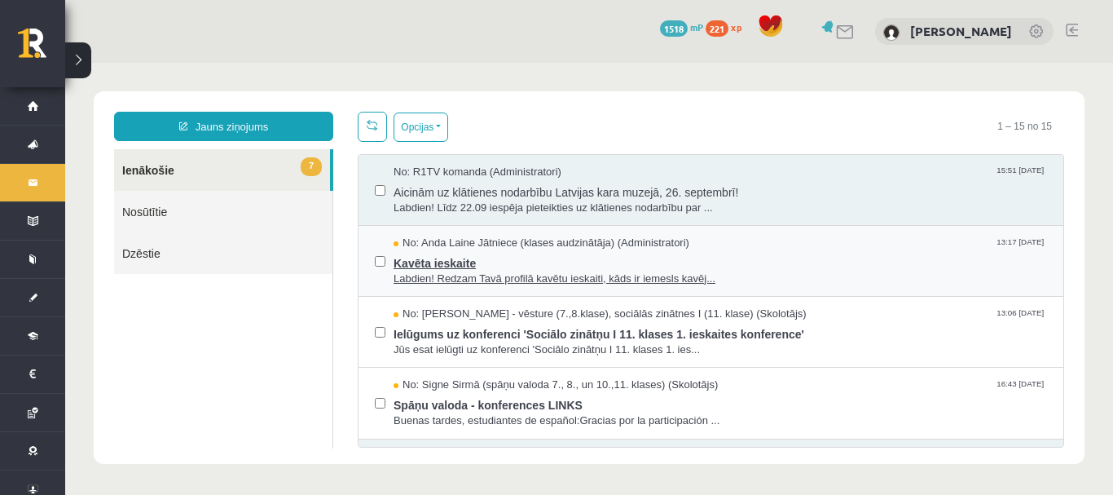
click at [507, 262] on span "Kavēta ieskaite" at bounding box center [721, 261] width 654 height 20
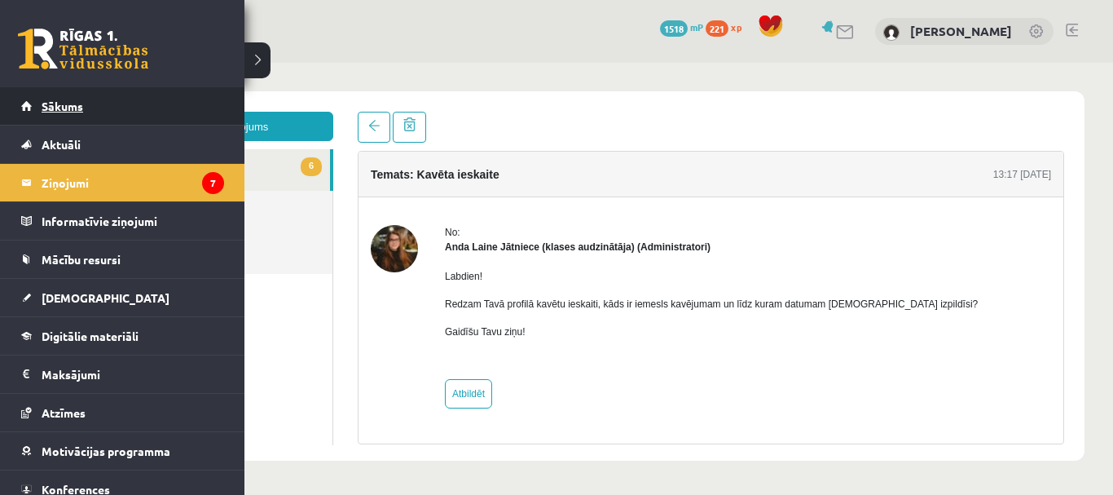
click at [44, 117] on link "Sākums" at bounding box center [122, 105] width 203 height 37
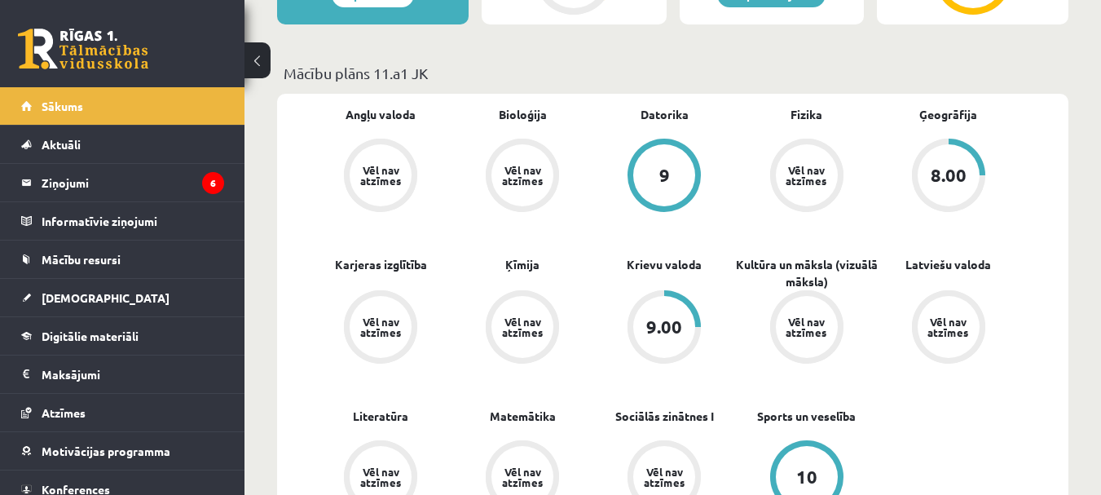
scroll to position [407, 0]
